Goal: Contribute content: Add original content to the website for others to see

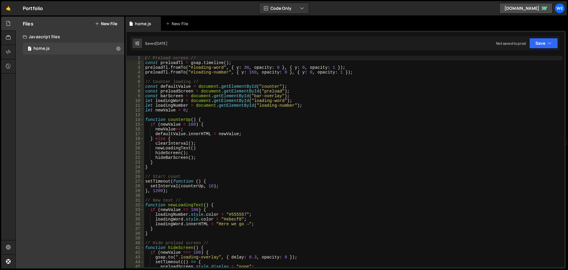
scroll to position [575, 0]
click at [9, 52] on icon at bounding box center [8, 52] width 5 height 7
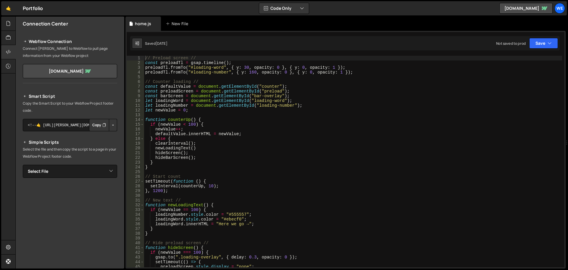
click at [112, 126] on button "Button group with nested dropdown" at bounding box center [113, 125] width 8 height 12
click at [111, 121] on button "Button group with nested dropdown" at bounding box center [113, 125] width 8 height 12
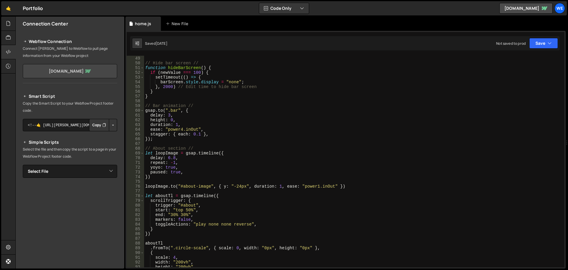
scroll to position [192, 0]
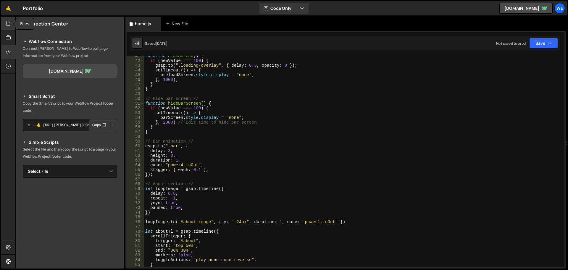
click at [8, 21] on icon at bounding box center [8, 23] width 5 height 7
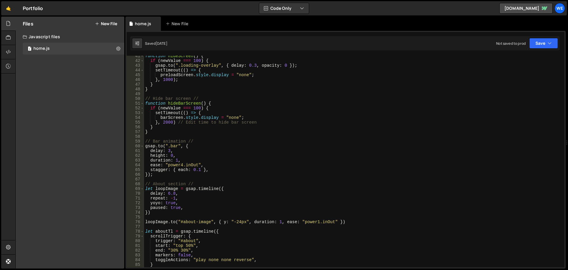
click at [116, 22] on button "New File" at bounding box center [106, 23] width 22 height 5
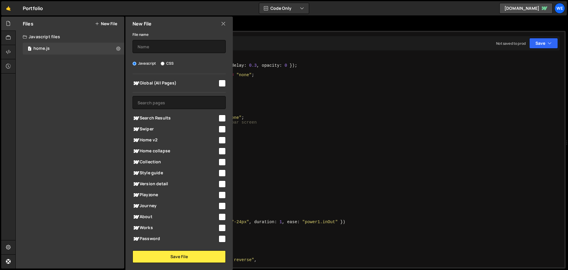
click at [221, 20] on icon at bounding box center [223, 23] width 5 height 7
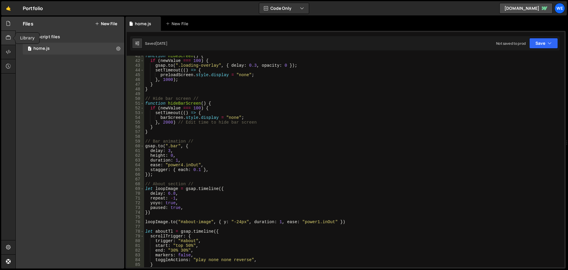
click at [8, 38] on icon at bounding box center [8, 37] width 5 height 7
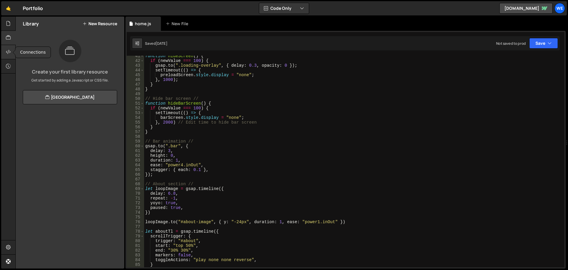
click at [7, 50] on icon at bounding box center [8, 52] width 5 height 7
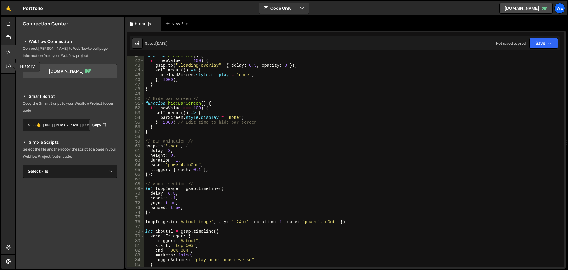
click at [8, 62] on div at bounding box center [8, 66] width 15 height 14
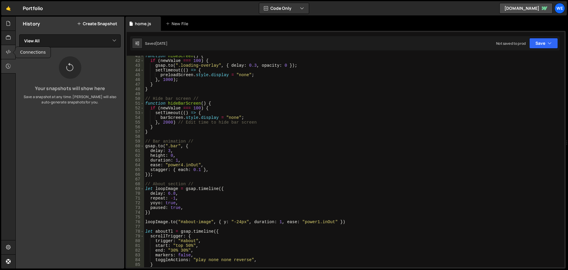
click at [8, 49] on icon at bounding box center [8, 52] width 5 height 7
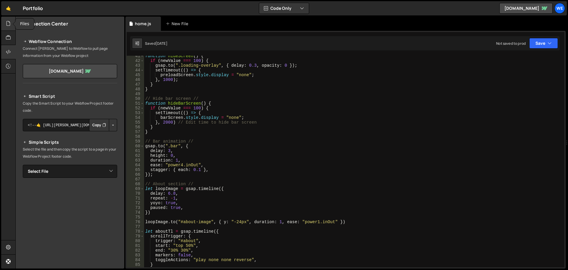
click at [10, 28] on div at bounding box center [8, 24] width 15 height 14
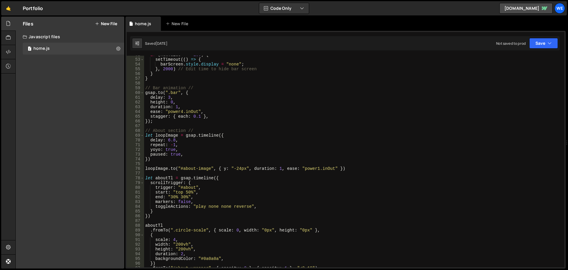
scroll to position [245, 0]
click at [178, 99] on div "if ( newValue === 100 ) { setTimeout (( ) => { barScreen . style . display = "n…" at bounding box center [353, 162] width 418 height 221
click at [340, 12] on div "🤙 Portfolio ⚠️ Code is being edited in another browser Code Only Code Only Code…" at bounding box center [284, 8] width 566 height 14
type textarea "[DOMAIN_NAME](".bar", {"
click at [250, 94] on div "if ( newValue === 100 ) { setTimeout (( ) => { barScreen . style . display = "n…" at bounding box center [353, 162] width 418 height 221
